Goal: Transaction & Acquisition: Purchase product/service

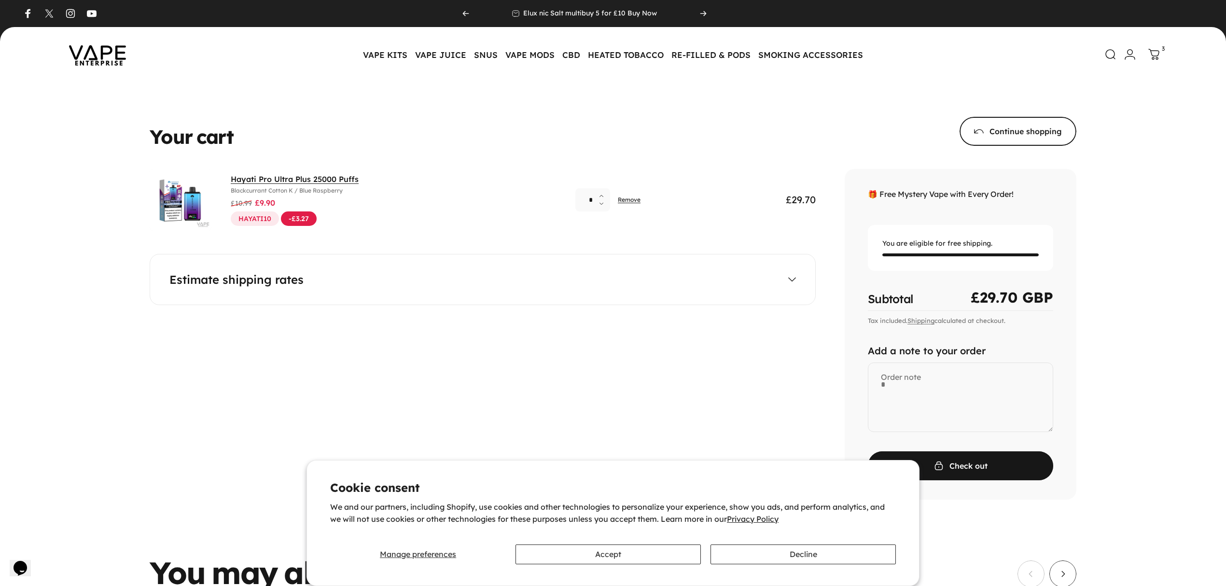
click at [269, 181] on link "Hayati Pro Ultra Plus 25000 Puffs" at bounding box center [295, 179] width 128 height 10
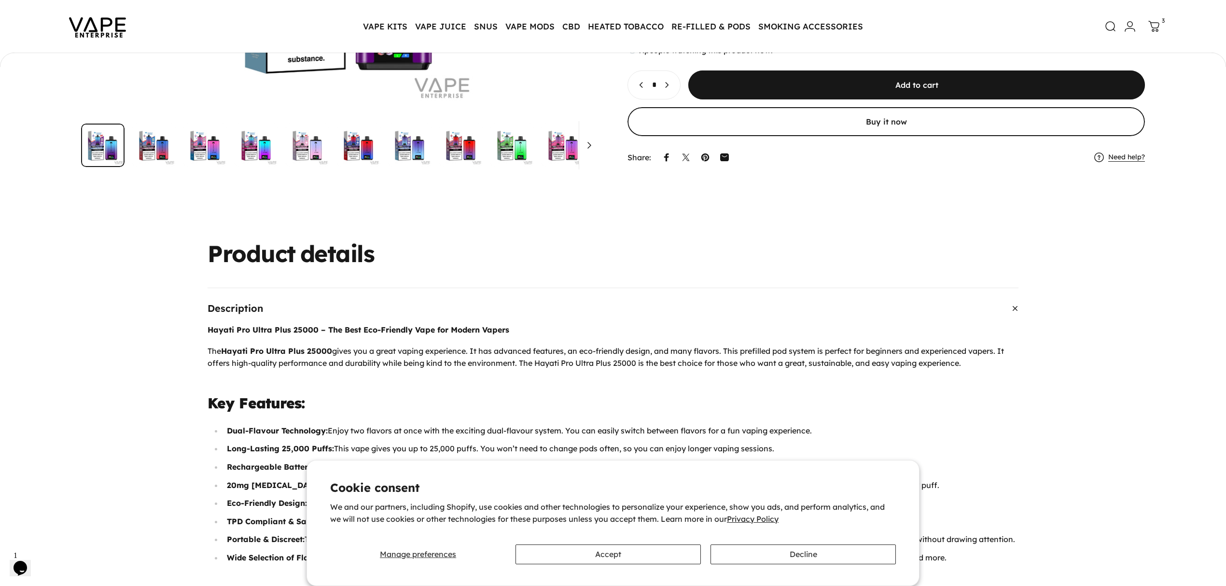
scroll to position [255, 0]
drag, startPoint x: 212, startPoint y: 328, endPoint x: 1000, endPoint y: 364, distance: 788.5
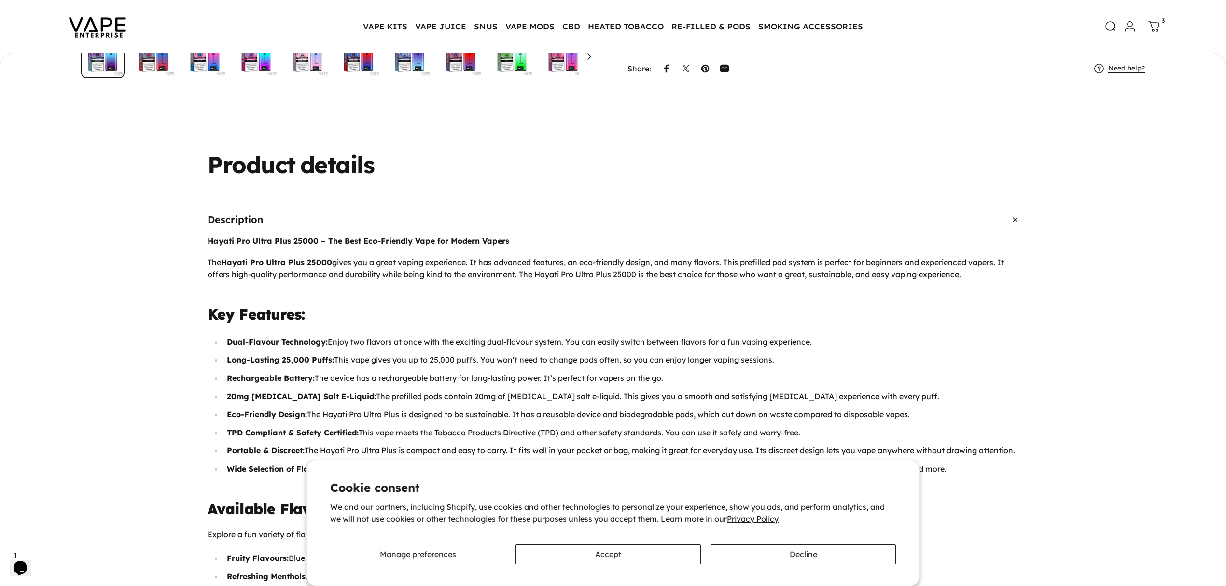
scroll to position [448, 0]
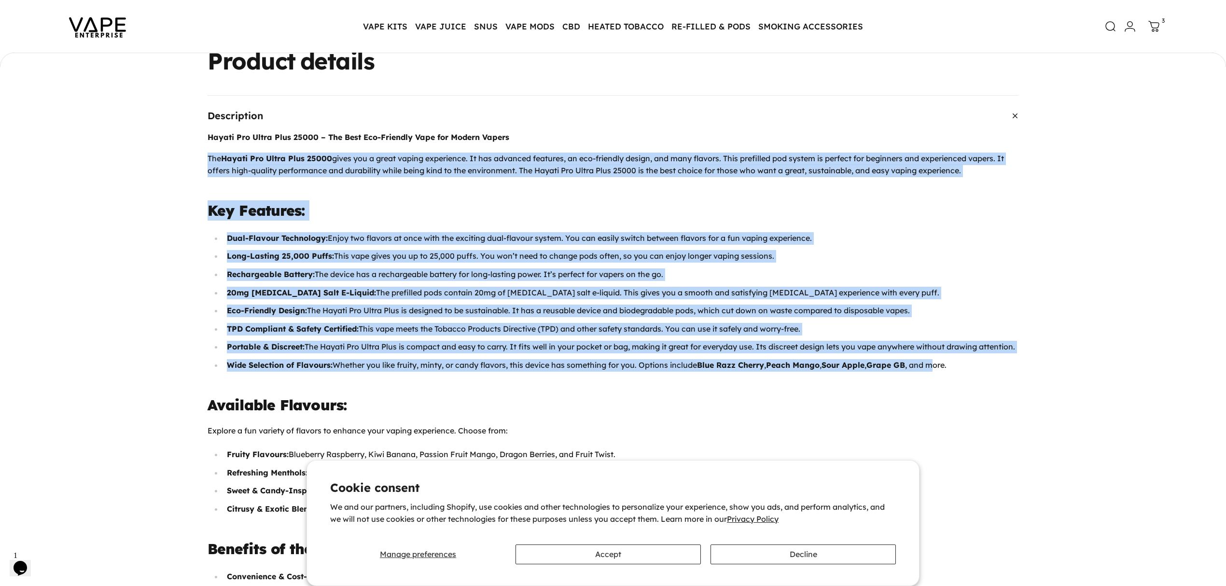
drag, startPoint x: 201, startPoint y: 157, endPoint x: 950, endPoint y: 379, distance: 781.7
copy div "The Hayati Pro Ultra Plus 25000 gives you a great vaping experience. It has adv…"
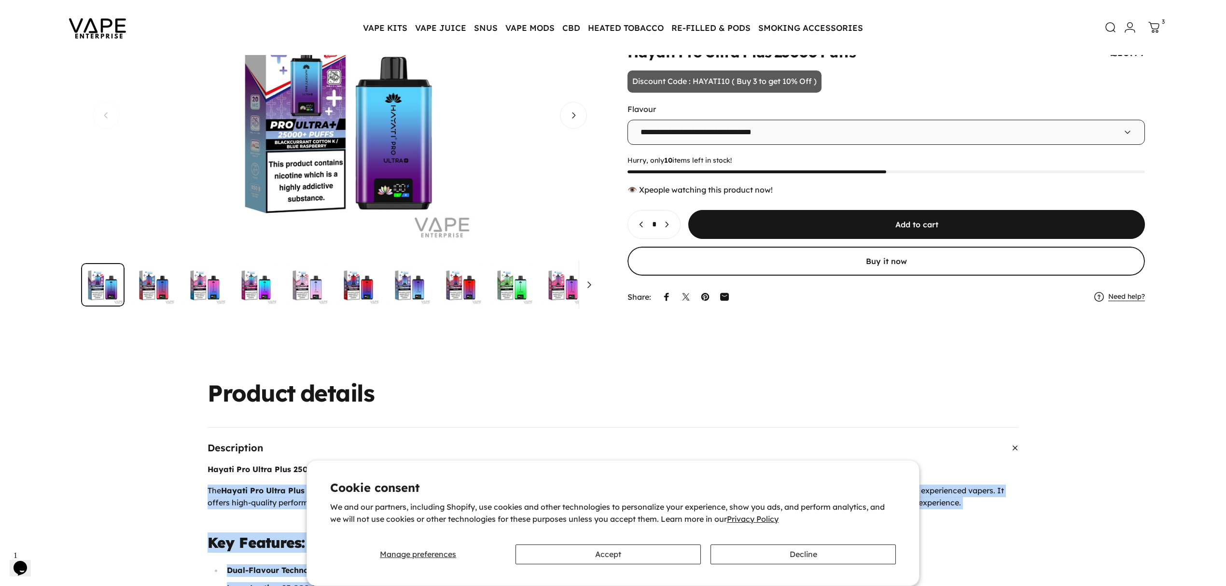
scroll to position [0, 0]
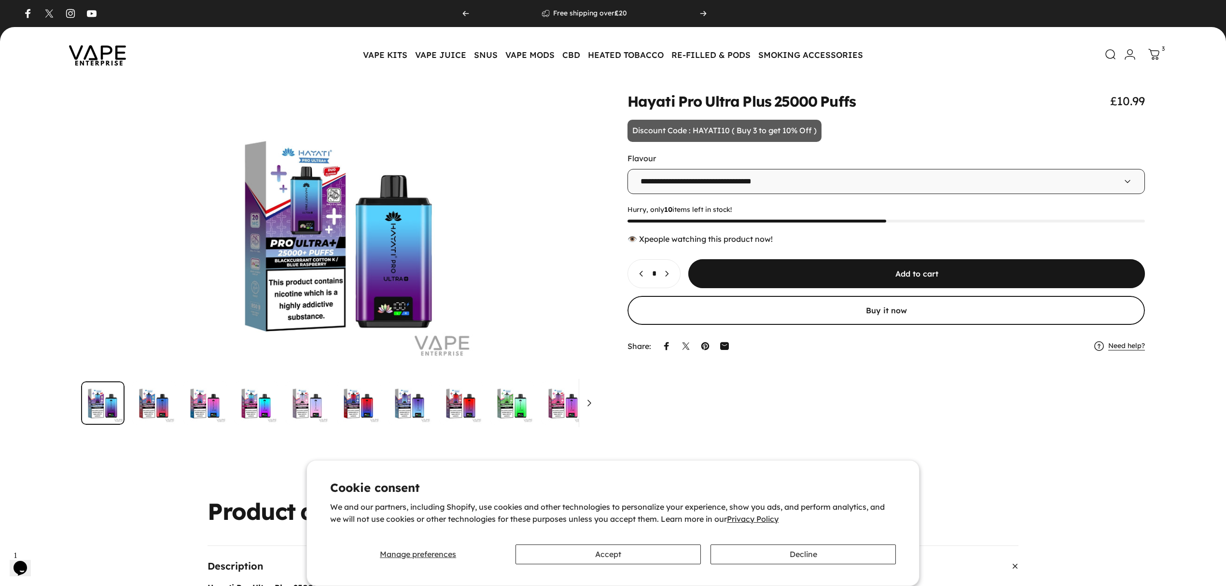
click at [86, 55] on img at bounding box center [97, 54] width 87 height 45
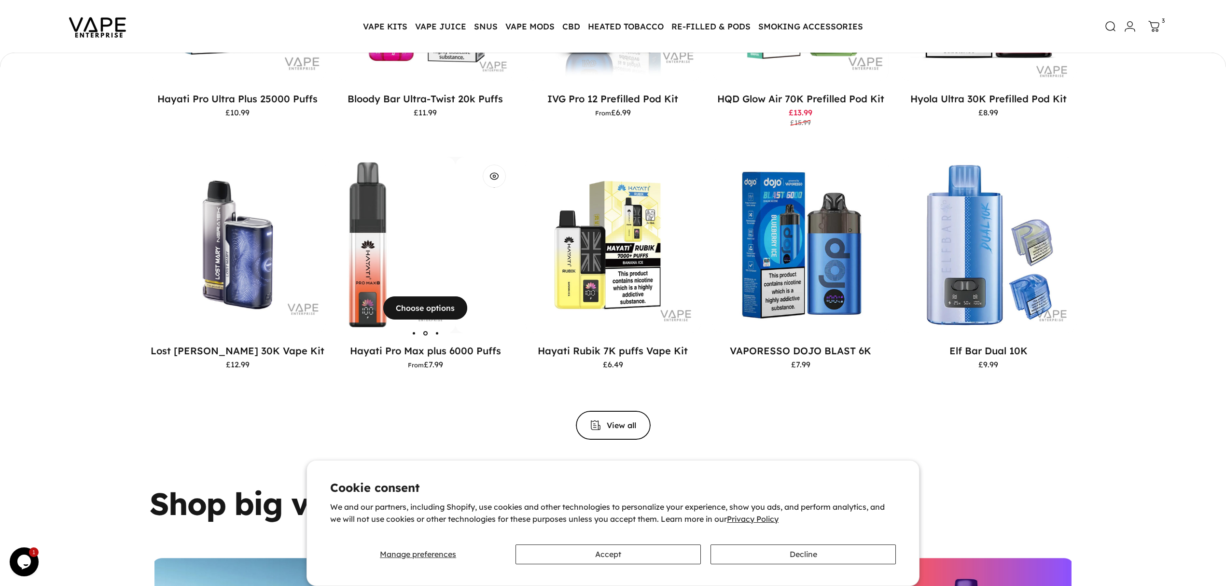
scroll to position [834, 0]
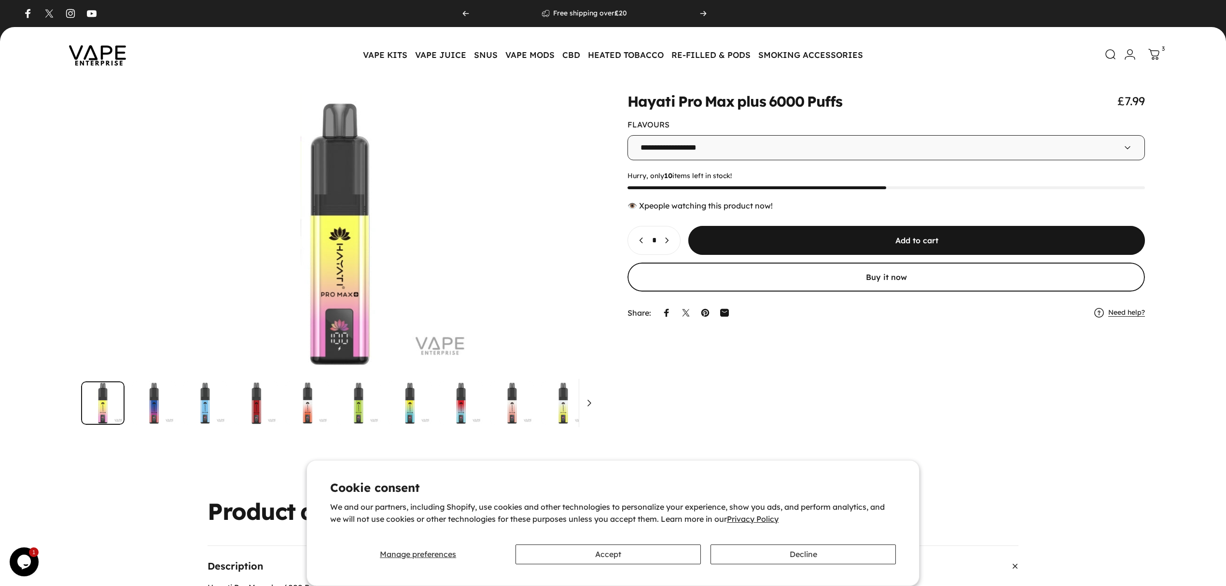
click at [1053, 157] on select "**********" at bounding box center [885, 147] width 517 height 25
click at [955, 105] on div "Hayati Pro Max plus 6000 Puffs £7.99" at bounding box center [885, 101] width 517 height 14
click at [1161, 57] on link "Cart 3" at bounding box center [1155, 54] width 21 height 21
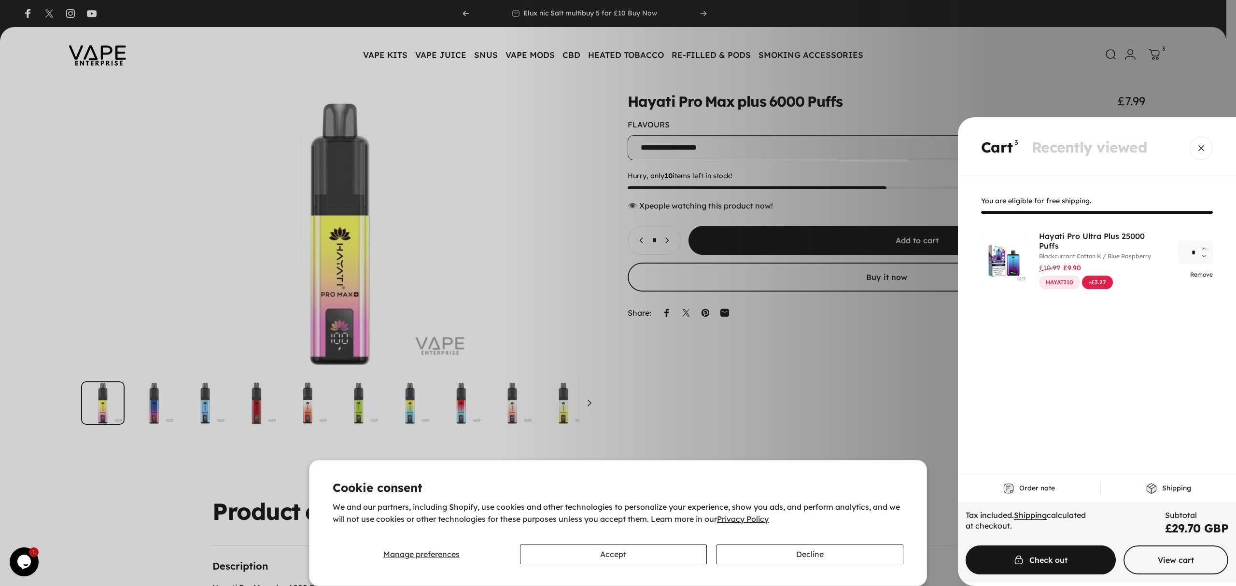
click at [1206, 271] on link "Remove" at bounding box center [1201, 274] width 23 height 7
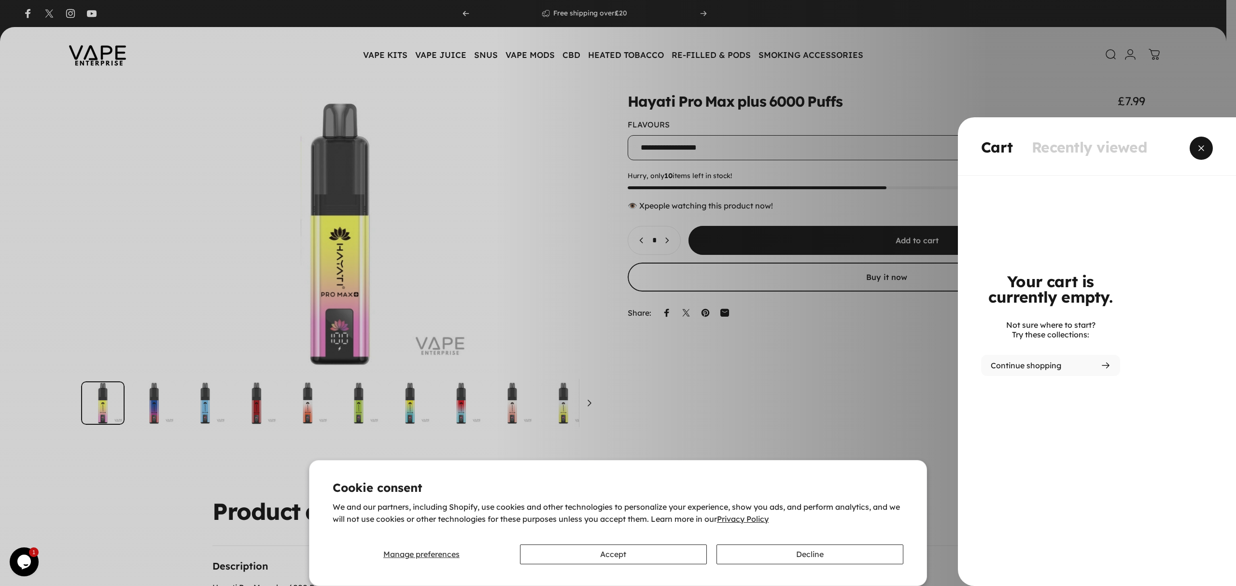
click at [1206, 144] on span "Close" at bounding box center [1200, 148] width 35 height 46
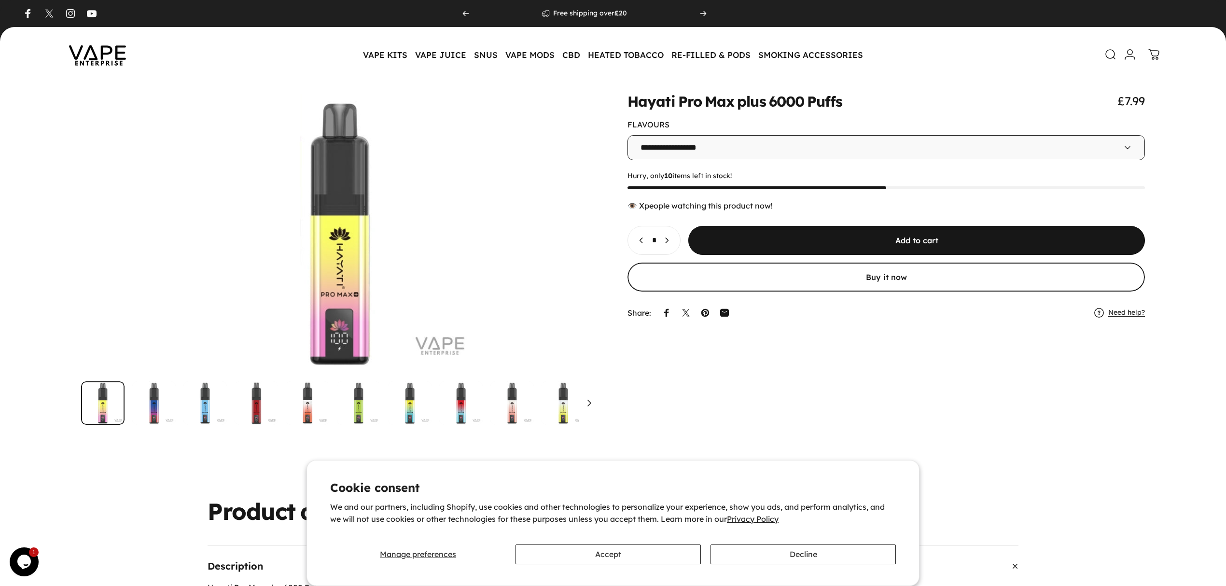
click at [671, 238] on icon "Increase quantity for Hayati Pro Max plus 6000 Puffs" at bounding box center [667, 241] width 10 height 10
type input "*"
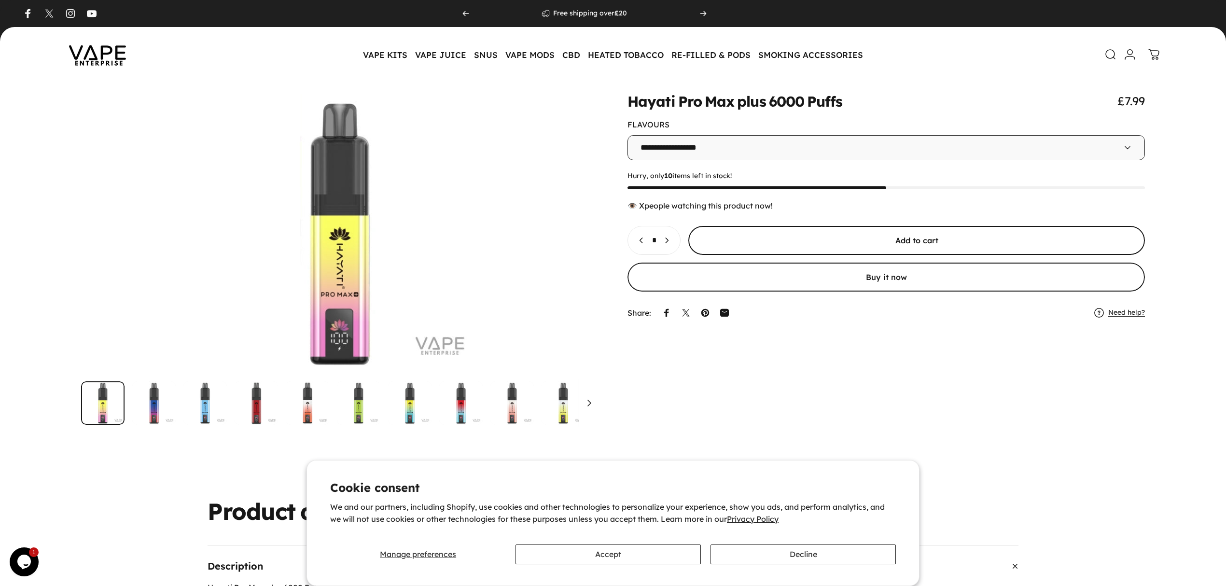
click at [767, 240] on span "submit" at bounding box center [916, 240] width 685 height 58
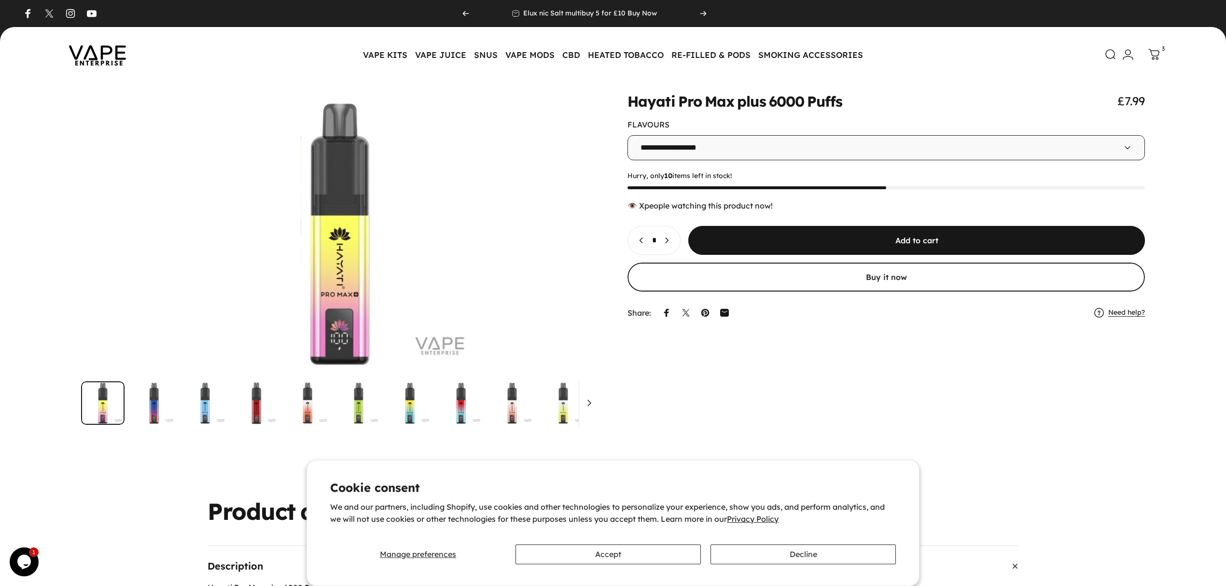
click at [1120, 56] on link "Login" at bounding box center [1127, 54] width 21 height 21
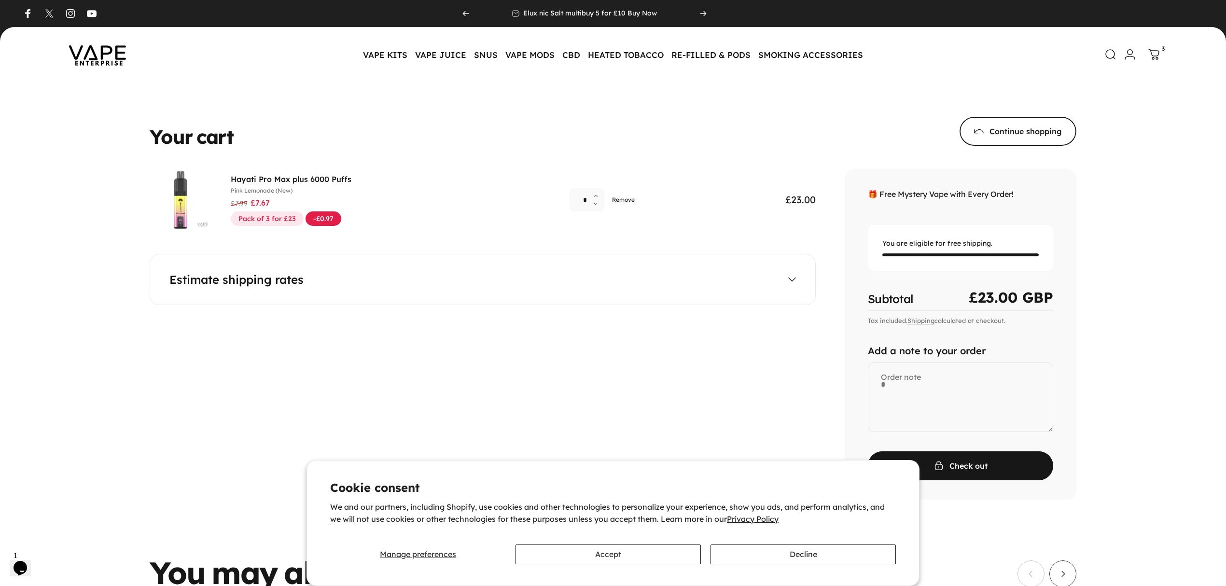
click at [624, 201] on link "Remove" at bounding box center [623, 199] width 23 height 7
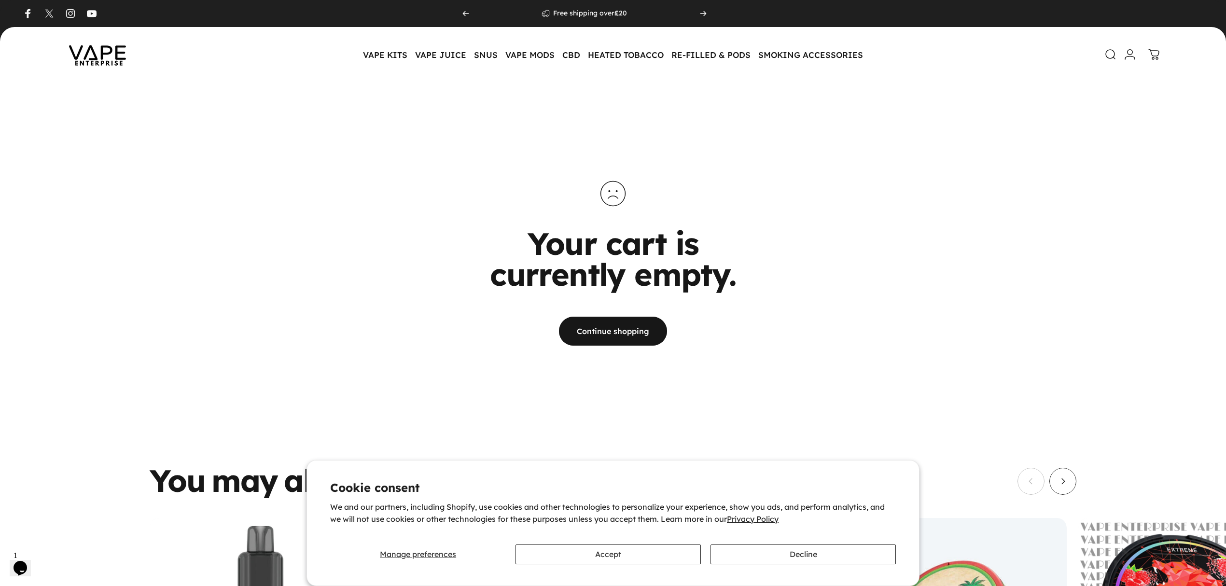
click at [97, 63] on img at bounding box center [97, 54] width 87 height 45
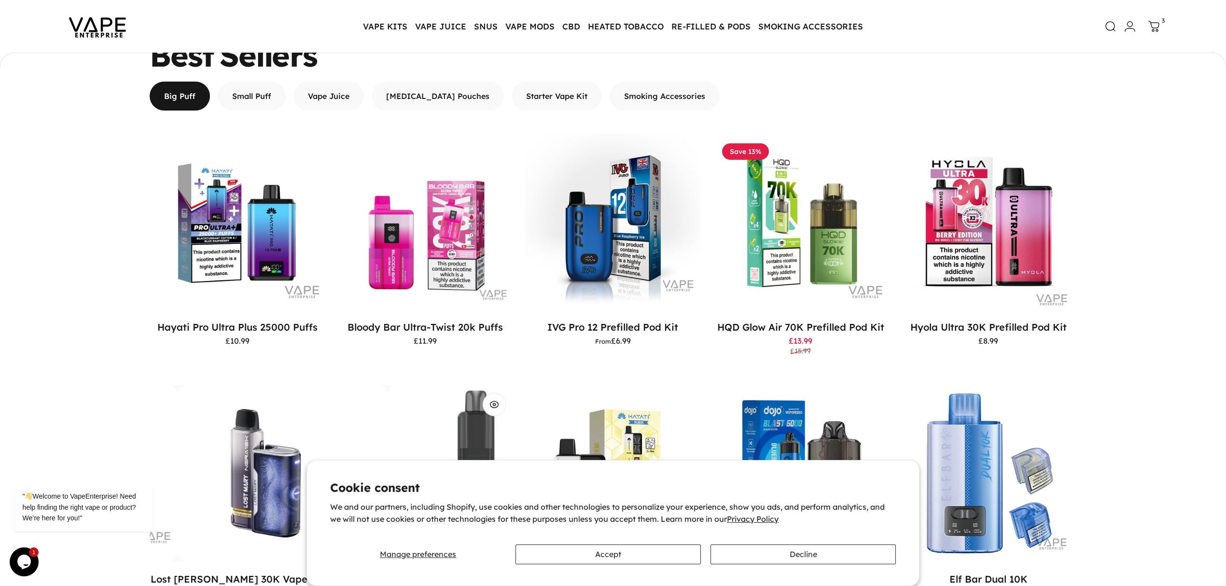
scroll to position [577, 0]
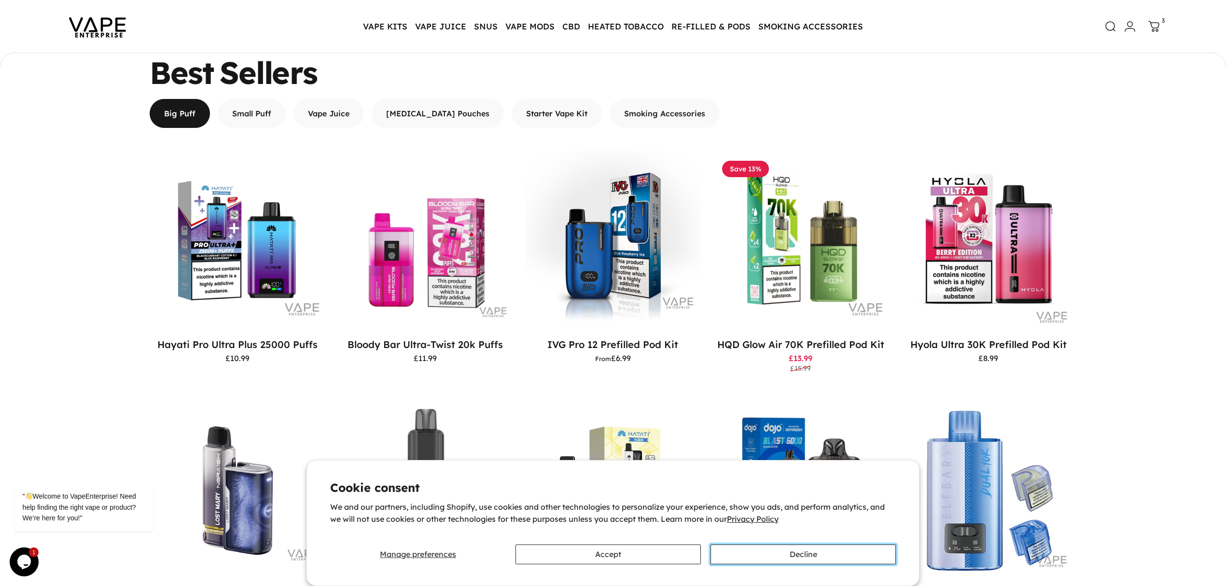
click at [753, 551] on button "Decline" at bounding box center [802, 554] width 185 height 20
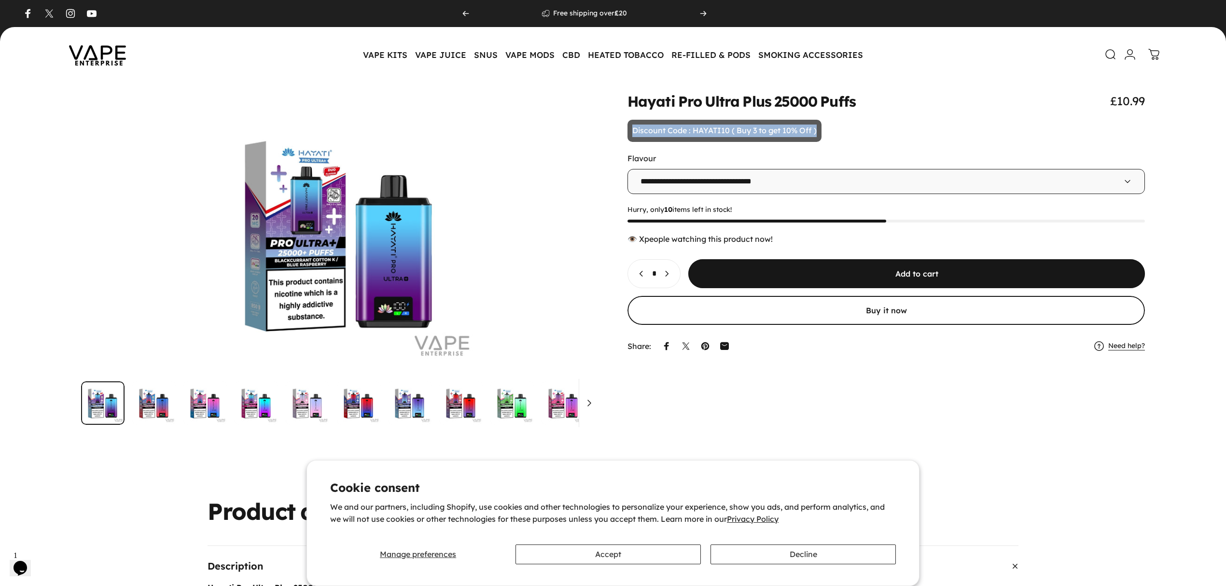
drag, startPoint x: 632, startPoint y: 129, endPoint x: 819, endPoint y: 136, distance: 187.8
click at [819, 136] on p "Discount Code : HAYATI10 ( Buy 3 to get 10% Off )" at bounding box center [724, 131] width 194 height 22
copy p "Discount Code : HAYATI10 ( Buy 3 to get 10% Off )"
